Goal: Task Accomplishment & Management: Manage account settings

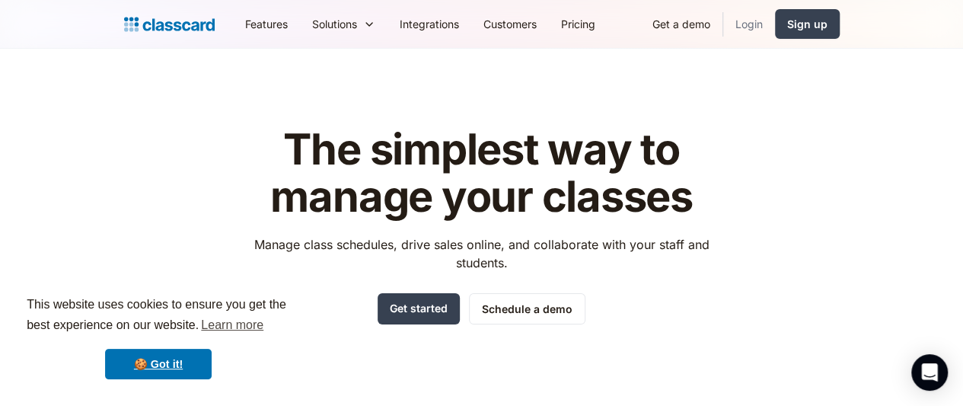
click at [775, 28] on link "Login" at bounding box center [749, 24] width 52 height 34
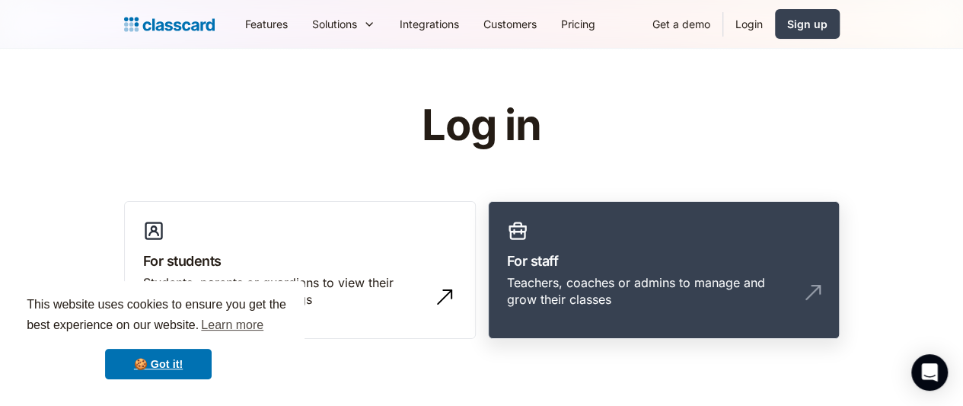
click at [614, 270] on h3 "For staff" at bounding box center [664, 260] width 314 height 21
